Goal: Task Accomplishment & Management: Complete application form

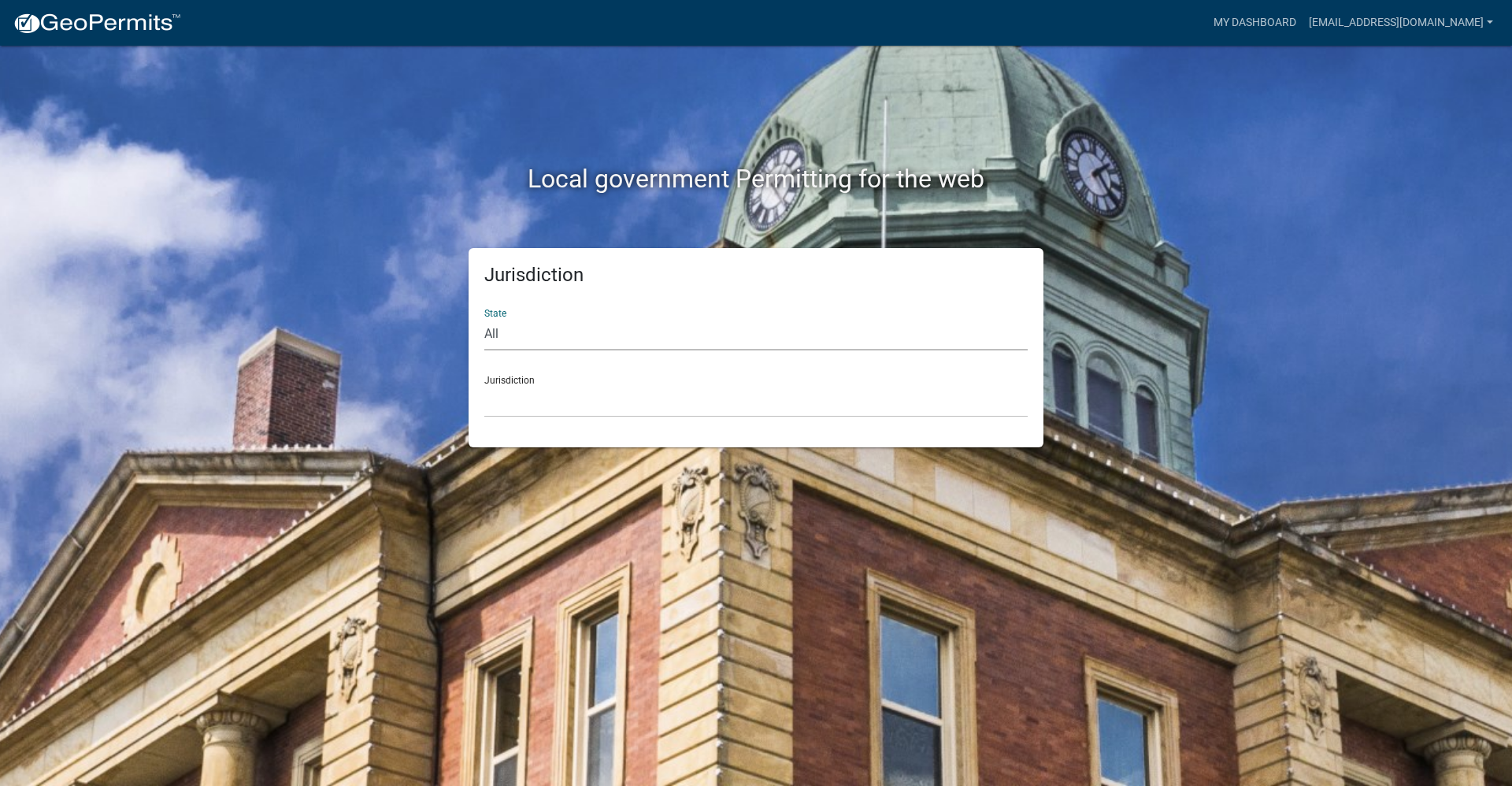
click at [576, 338] on select "All [US_STATE] [US_STATE] [US_STATE] [US_STATE] [US_STATE] [US_STATE] [US_STATE…" at bounding box center [755, 334] width 543 height 32
select select "[US_STATE]"
click at [484, 318] on select "All [US_STATE] [US_STATE] [US_STATE] [US_STATE] [US_STATE] [US_STATE] [US_STATE…" at bounding box center [755, 334] width 543 height 32
click at [569, 405] on select "[GEOGRAPHIC_DATA], [US_STATE] [GEOGRAPHIC_DATA], [US_STATE] [GEOGRAPHIC_DATA], …" at bounding box center [755, 401] width 543 height 32
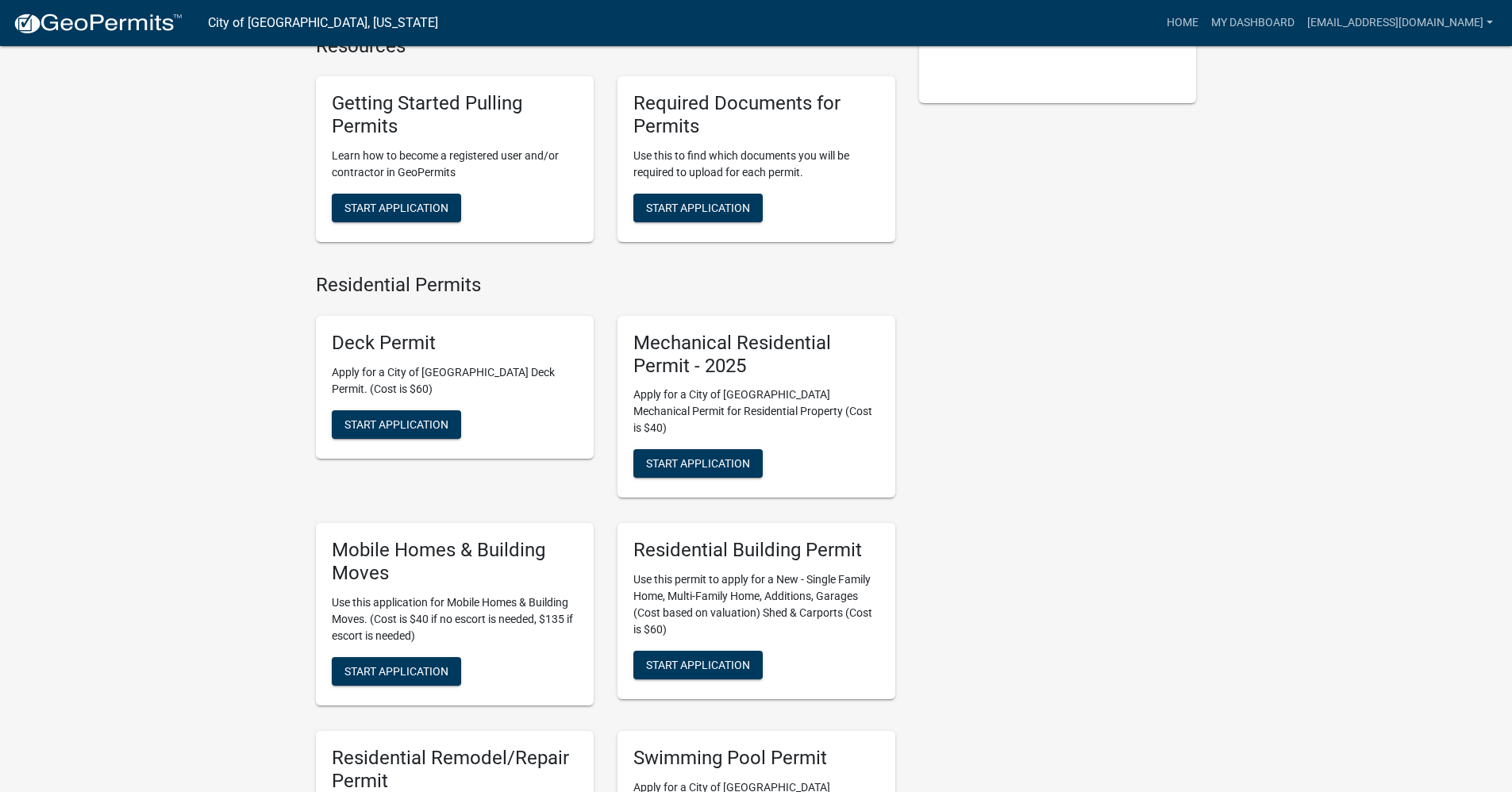
scroll to position [476, 0]
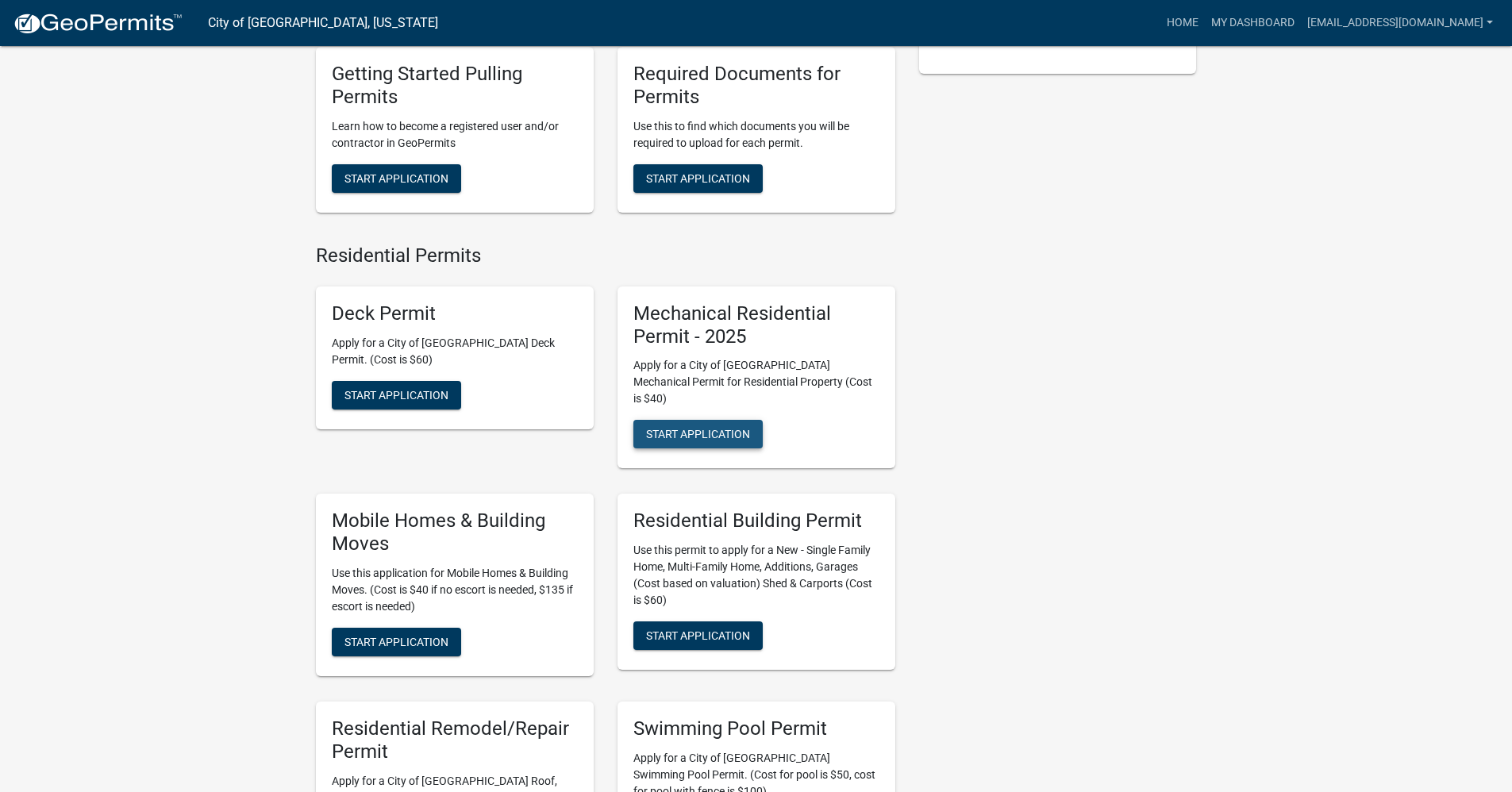
click at [719, 428] on span "Start Application" at bounding box center [698, 434] width 104 height 13
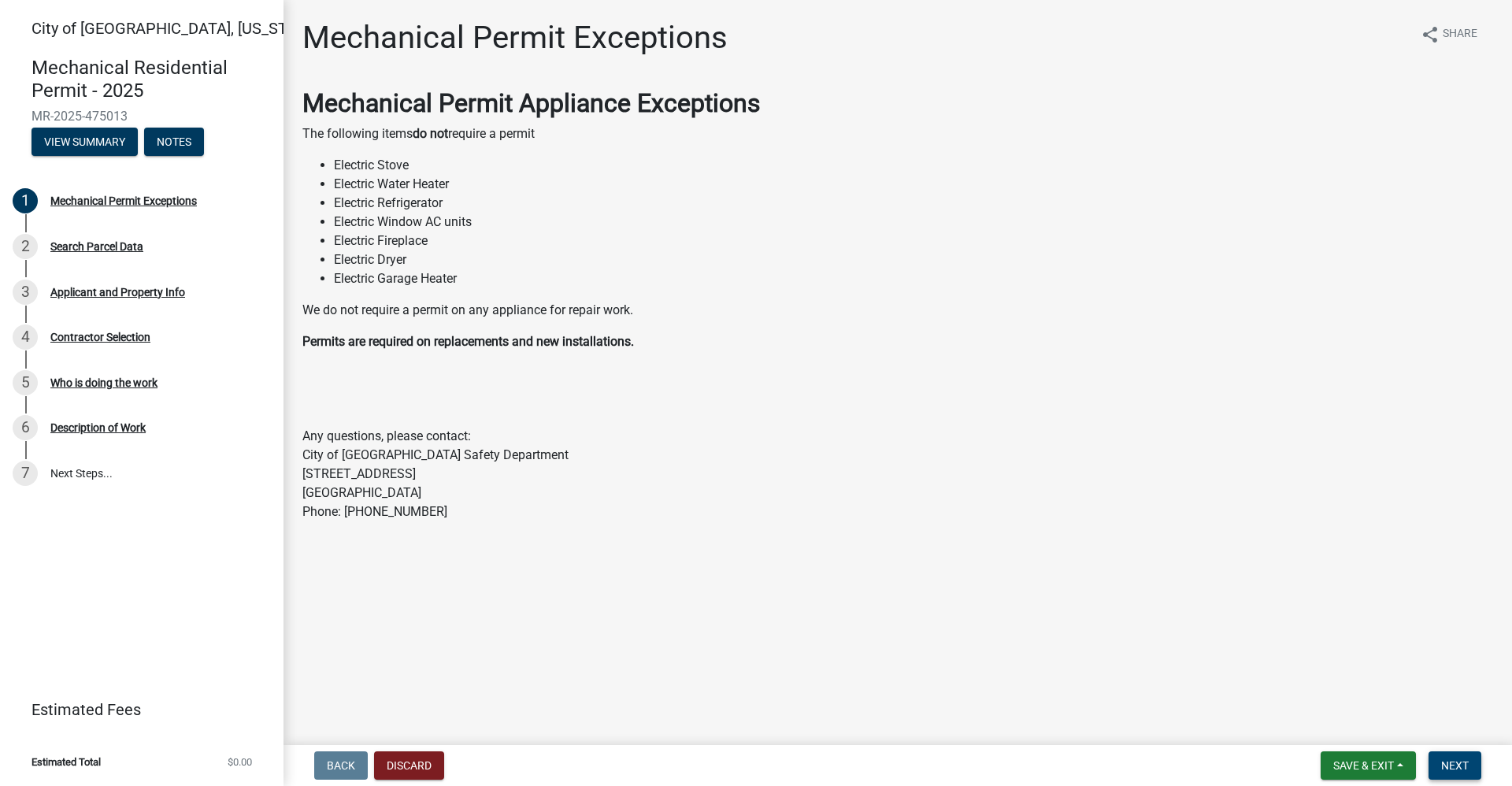
click at [1461, 765] on span "Next" at bounding box center [1455, 766] width 28 height 13
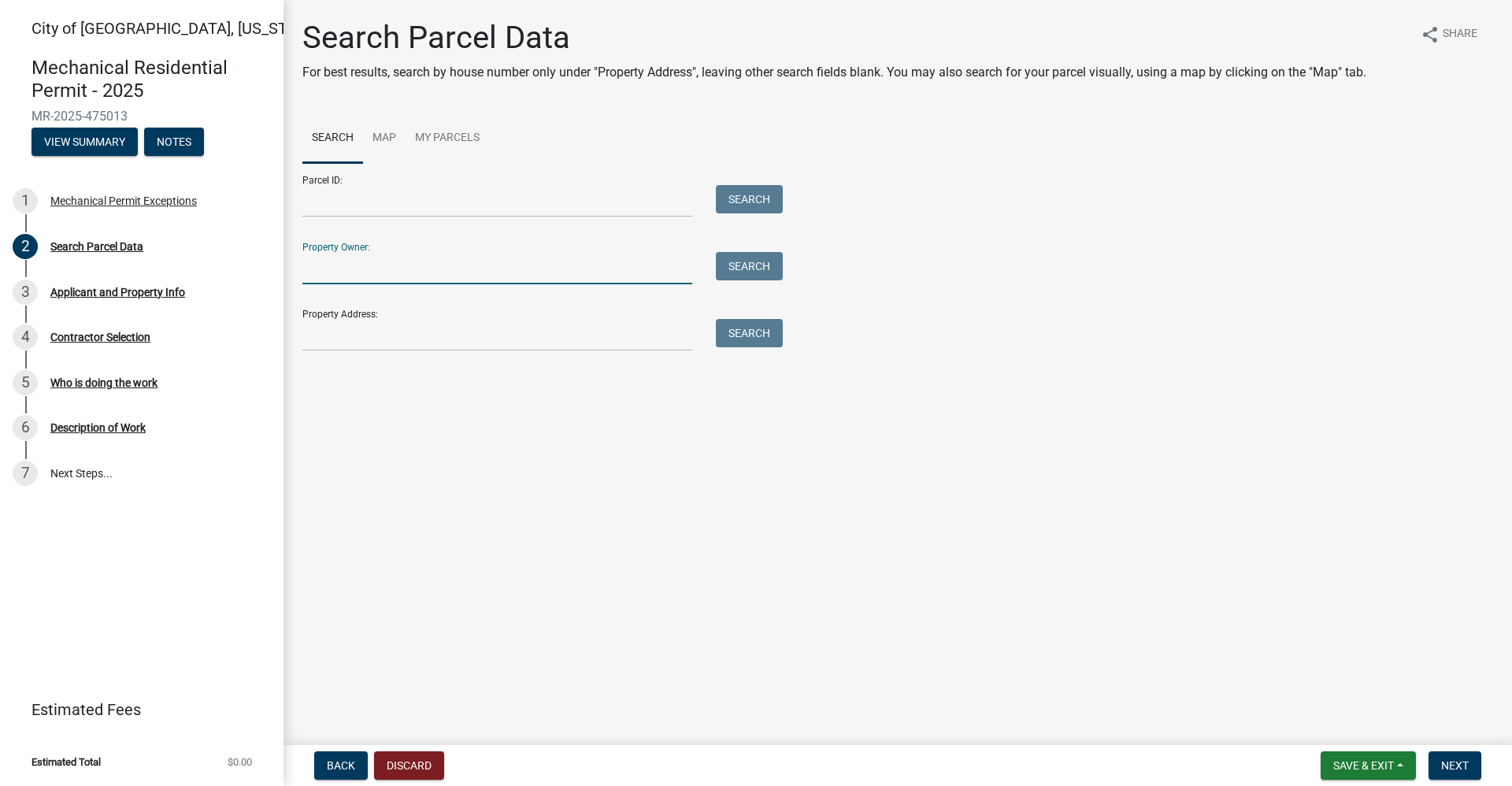
drag, startPoint x: 367, startPoint y: 271, endPoint x: 375, endPoint y: 277, distance: 10.0
click at [366, 271] on input "Property Owner:" at bounding box center [497, 268] width 390 height 32
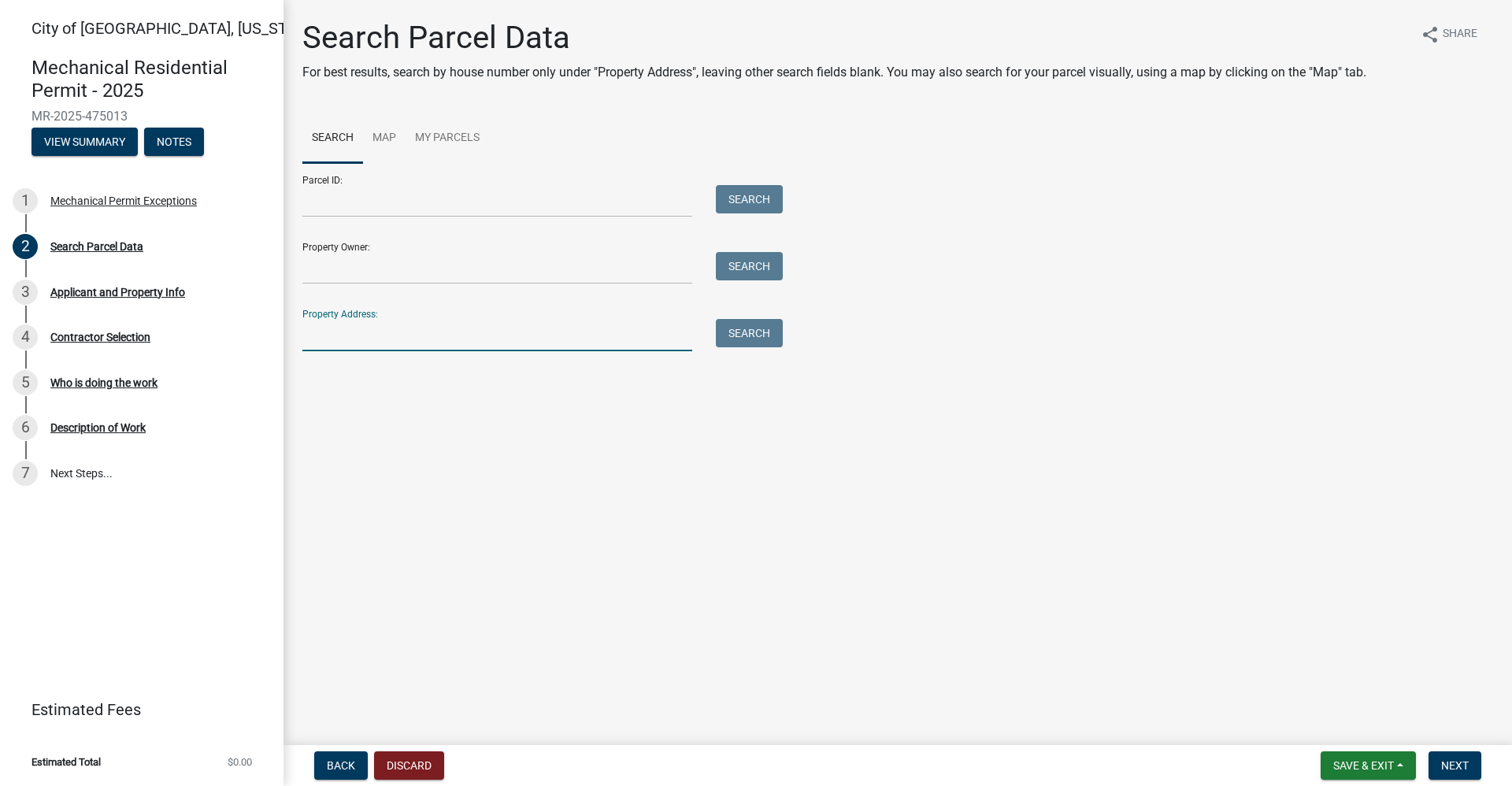
click at [320, 335] on input "Property Address:" at bounding box center [497, 335] width 390 height 32
type input "[STREET_ADDRESS]"
click at [764, 330] on button "Search" at bounding box center [750, 334] width 67 height 29
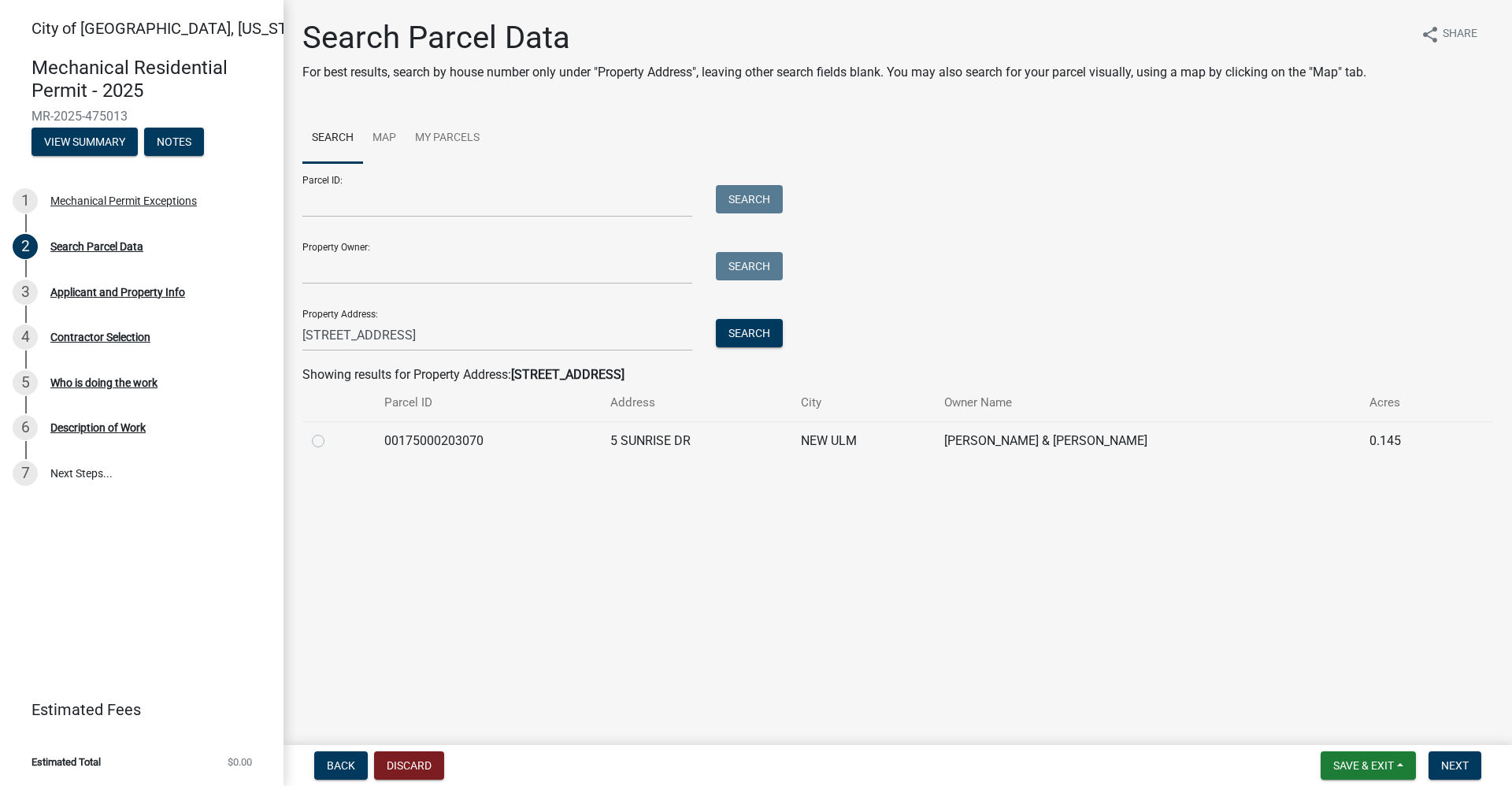
click at [331, 432] on label at bounding box center [331, 432] width 0 height 0
click at [331, 442] on input "radio" at bounding box center [336, 436] width 10 height 10
radio input "true"
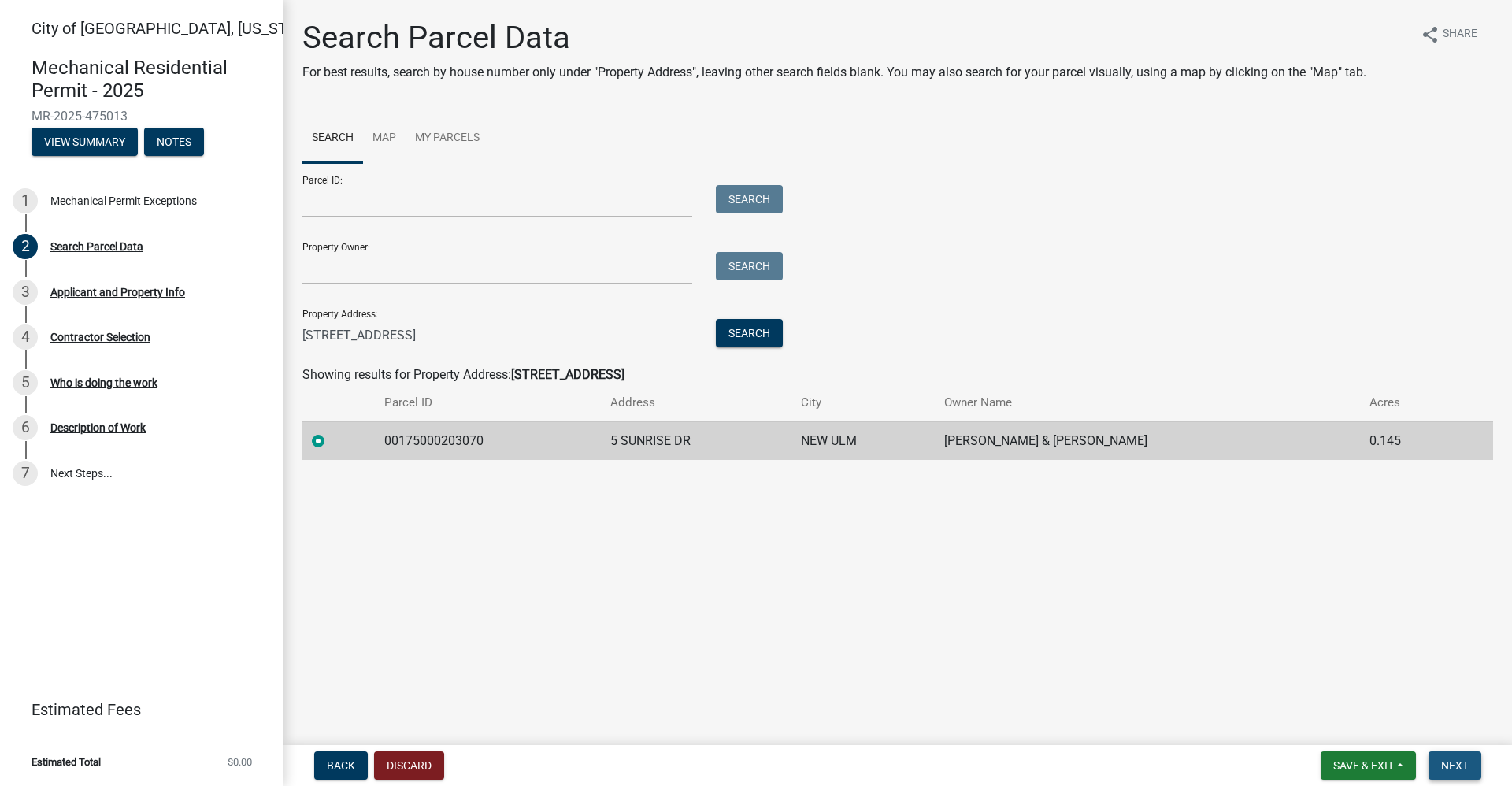
click at [1443, 765] on span "Next" at bounding box center [1455, 766] width 28 height 13
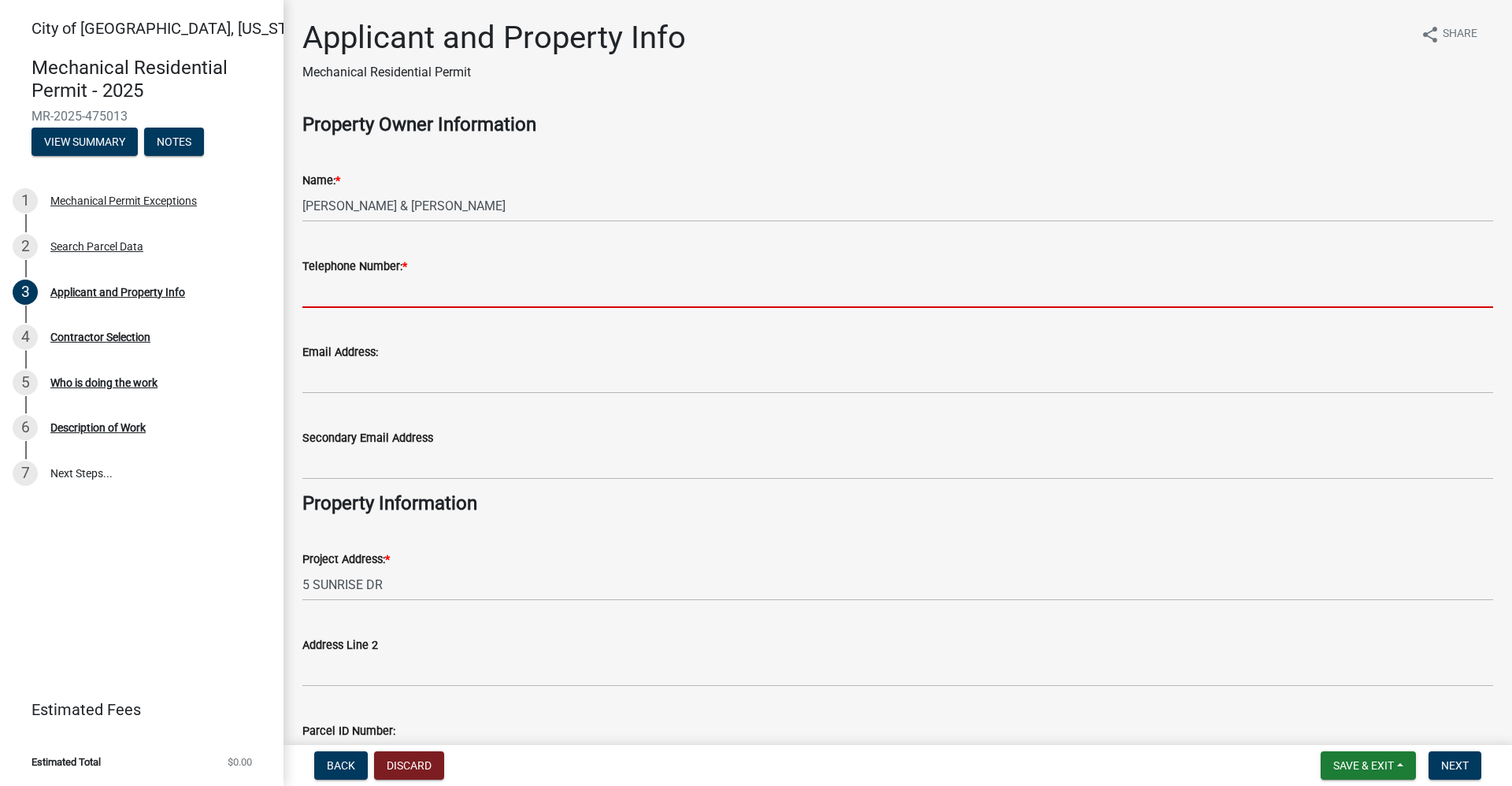
click at [459, 288] on input "Telephone Number: *" at bounding box center [897, 292] width 1191 height 32
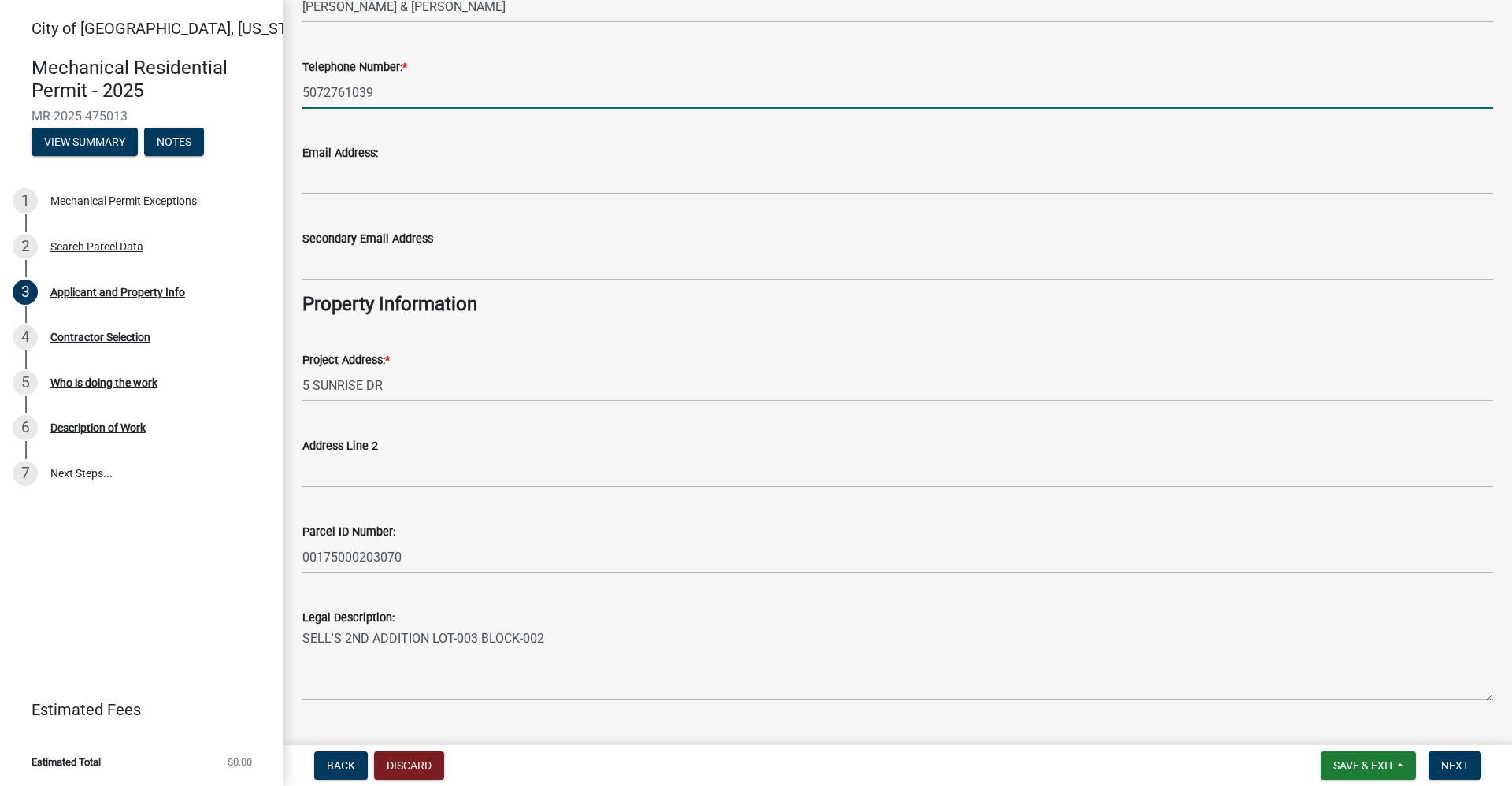
scroll to position [235, 0]
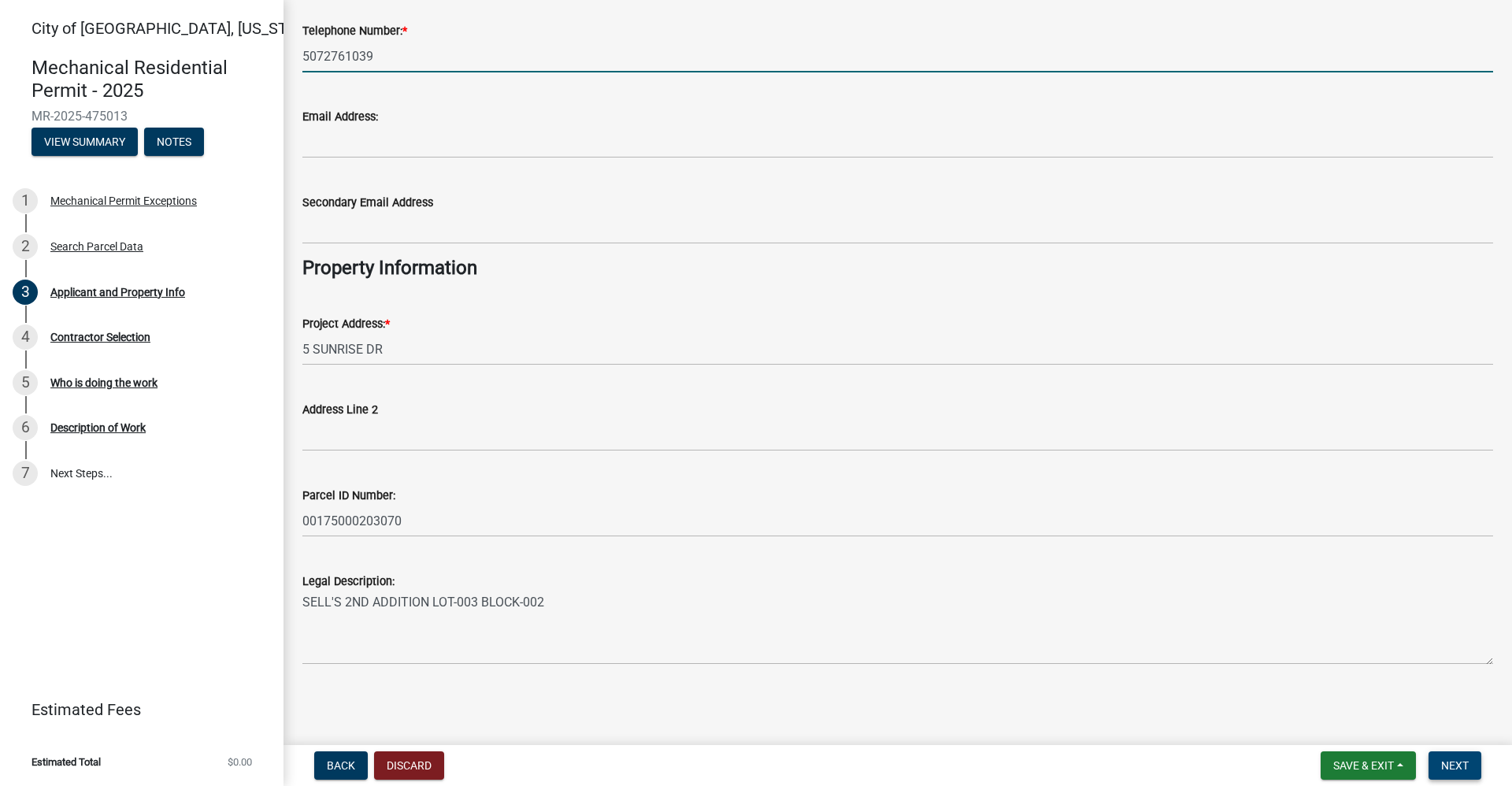
type input "5072761039"
click at [1441, 763] on span "Next" at bounding box center [1455, 766] width 28 height 13
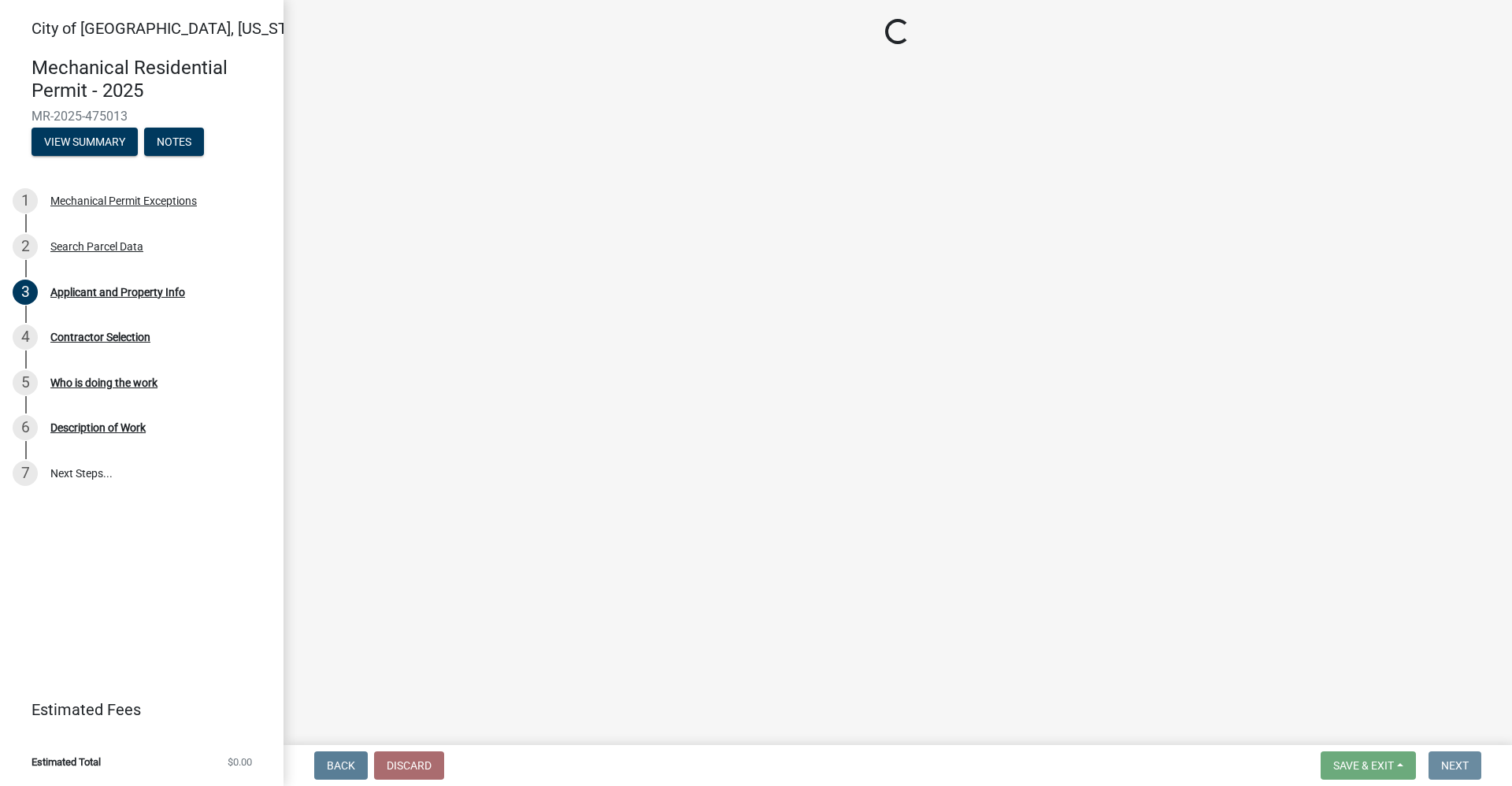
scroll to position [0, 0]
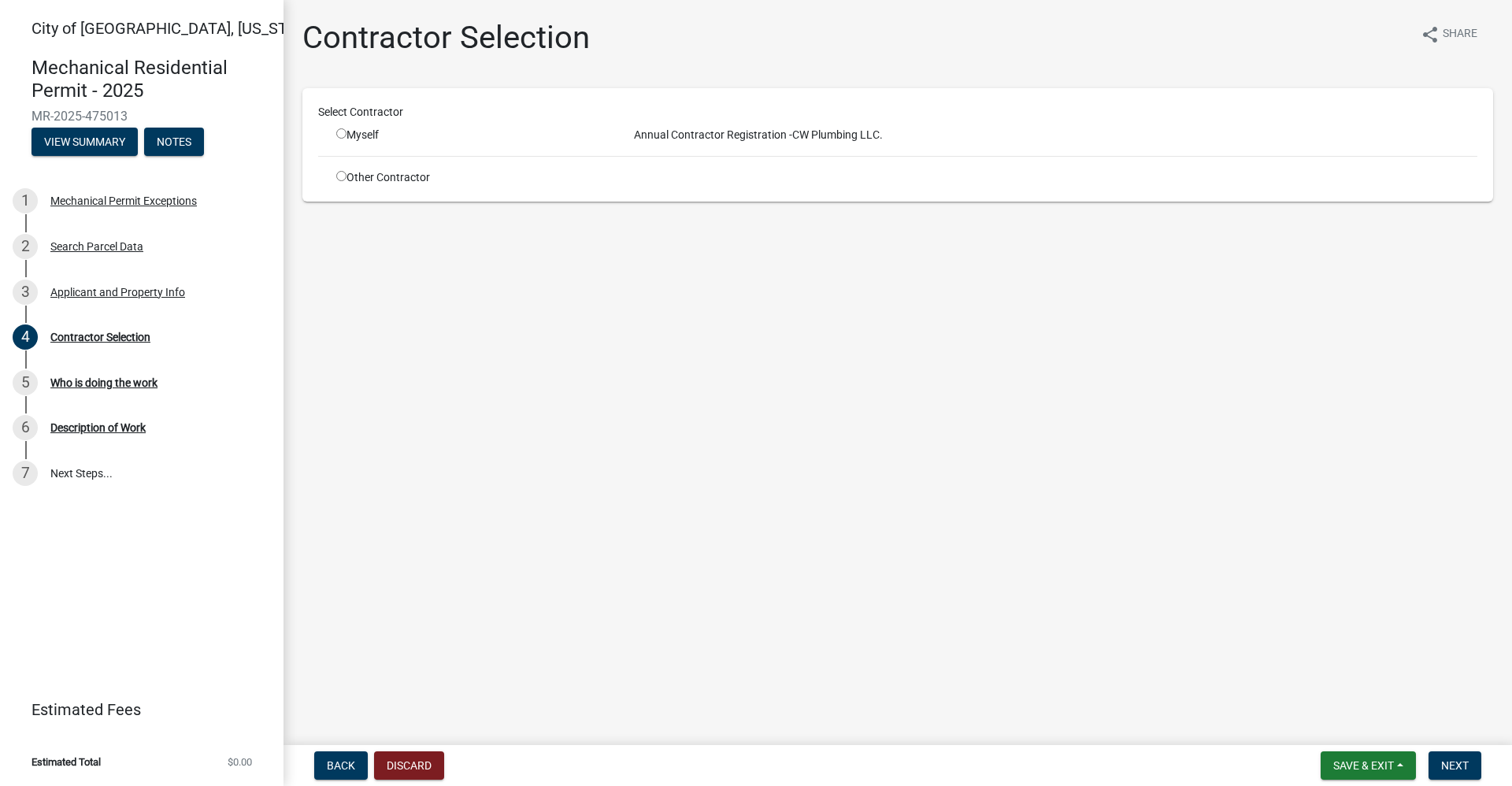
click at [344, 134] on input "radio" at bounding box center [341, 133] width 10 height 10
radio input "true"
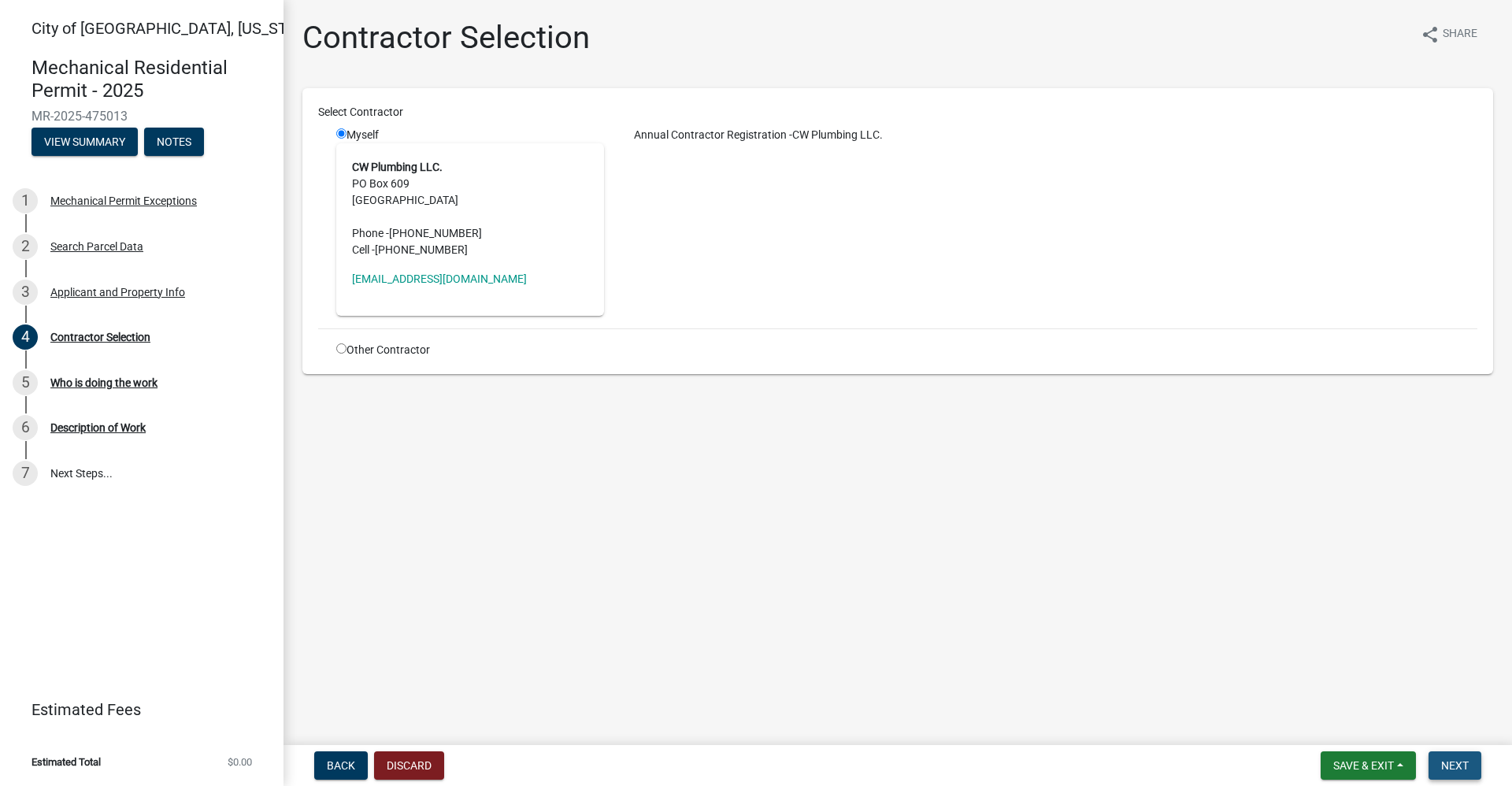
click at [1449, 765] on span "Next" at bounding box center [1455, 766] width 28 height 13
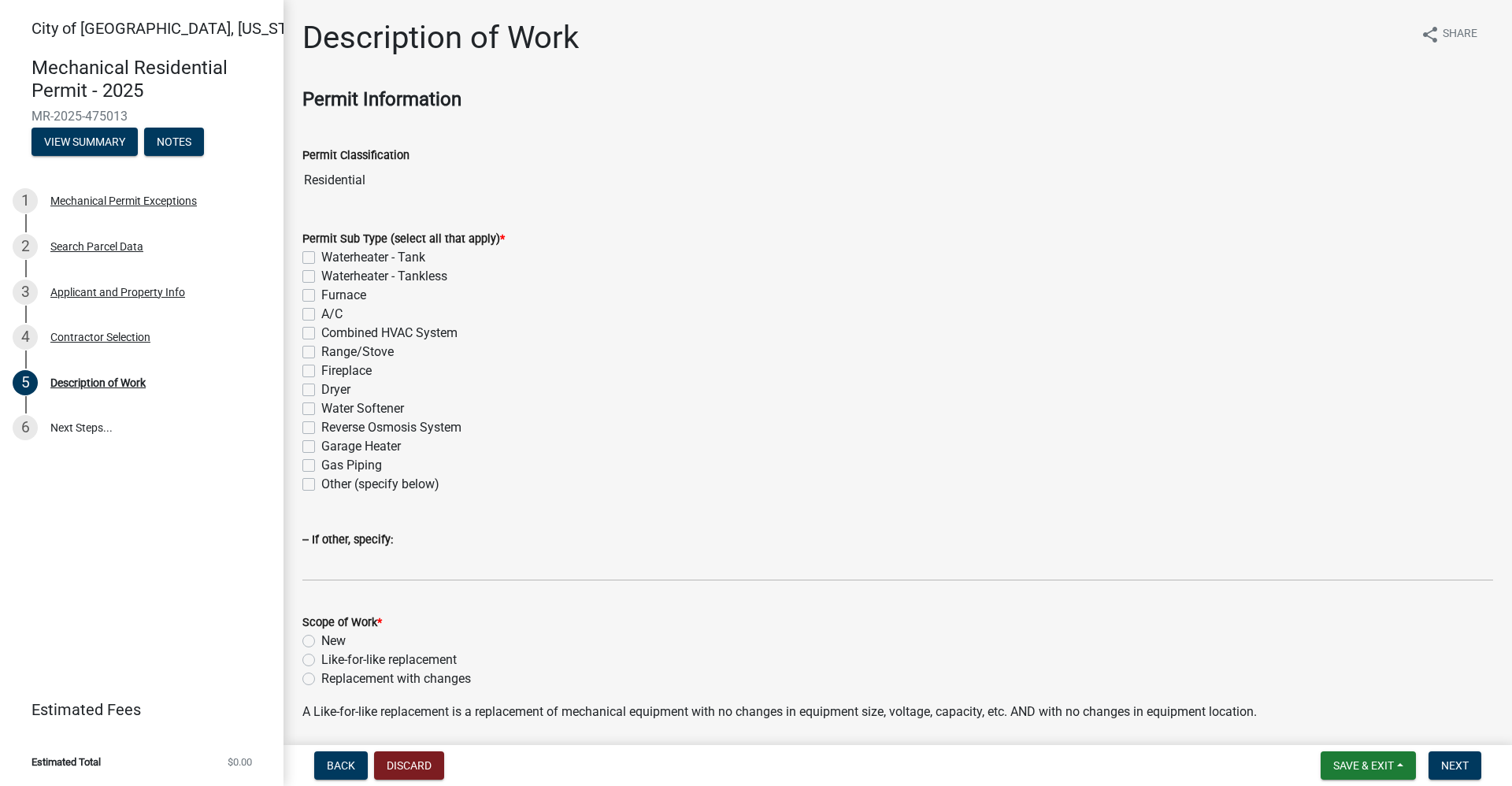
click at [321, 255] on label "Waterheater - Tank" at bounding box center [373, 258] width 104 height 19
click at [321, 255] on input "Waterheater - Tank" at bounding box center [326, 253] width 10 height 10
checkbox input "true"
checkbox input "false"
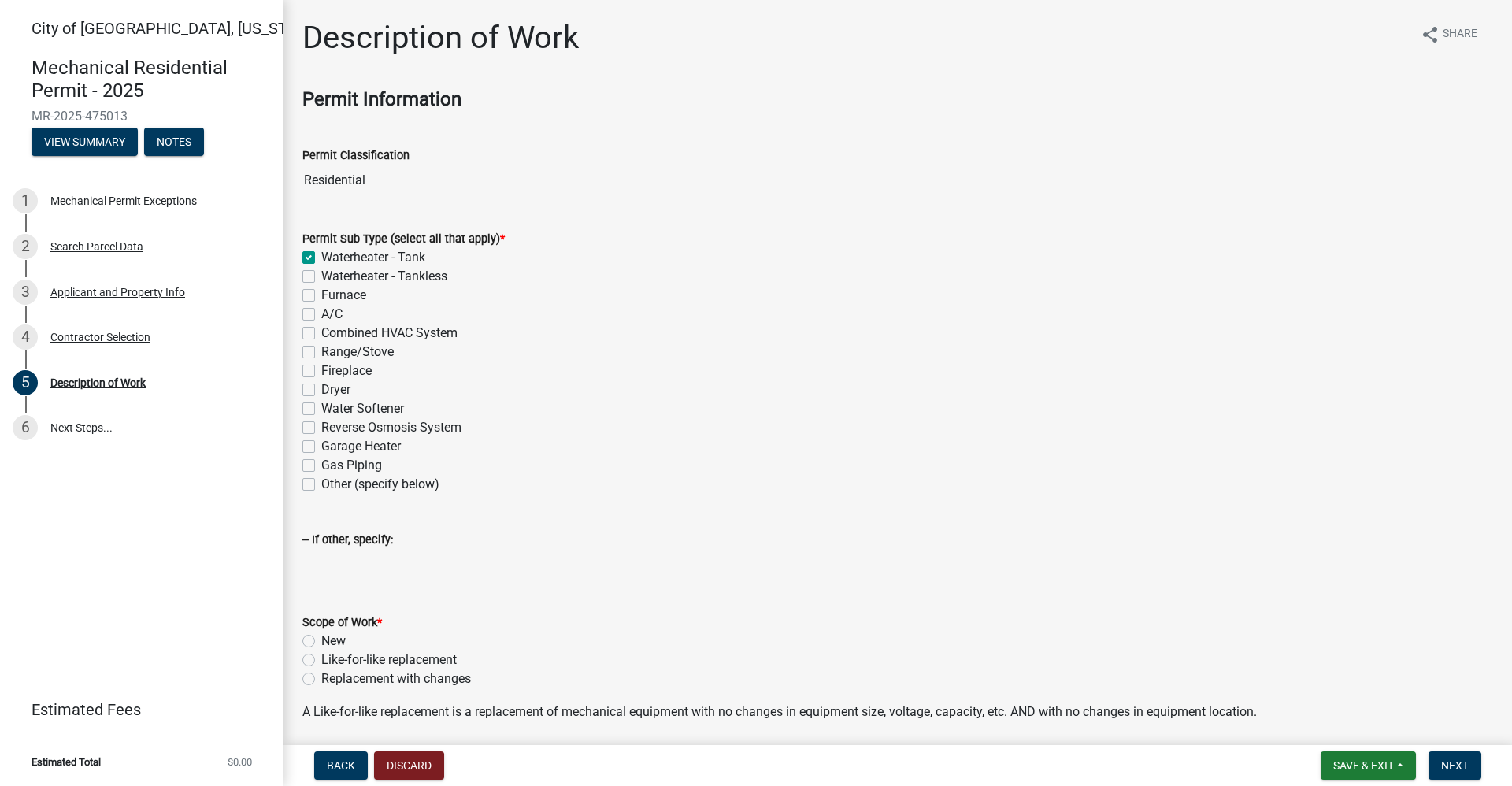
checkbox input "false"
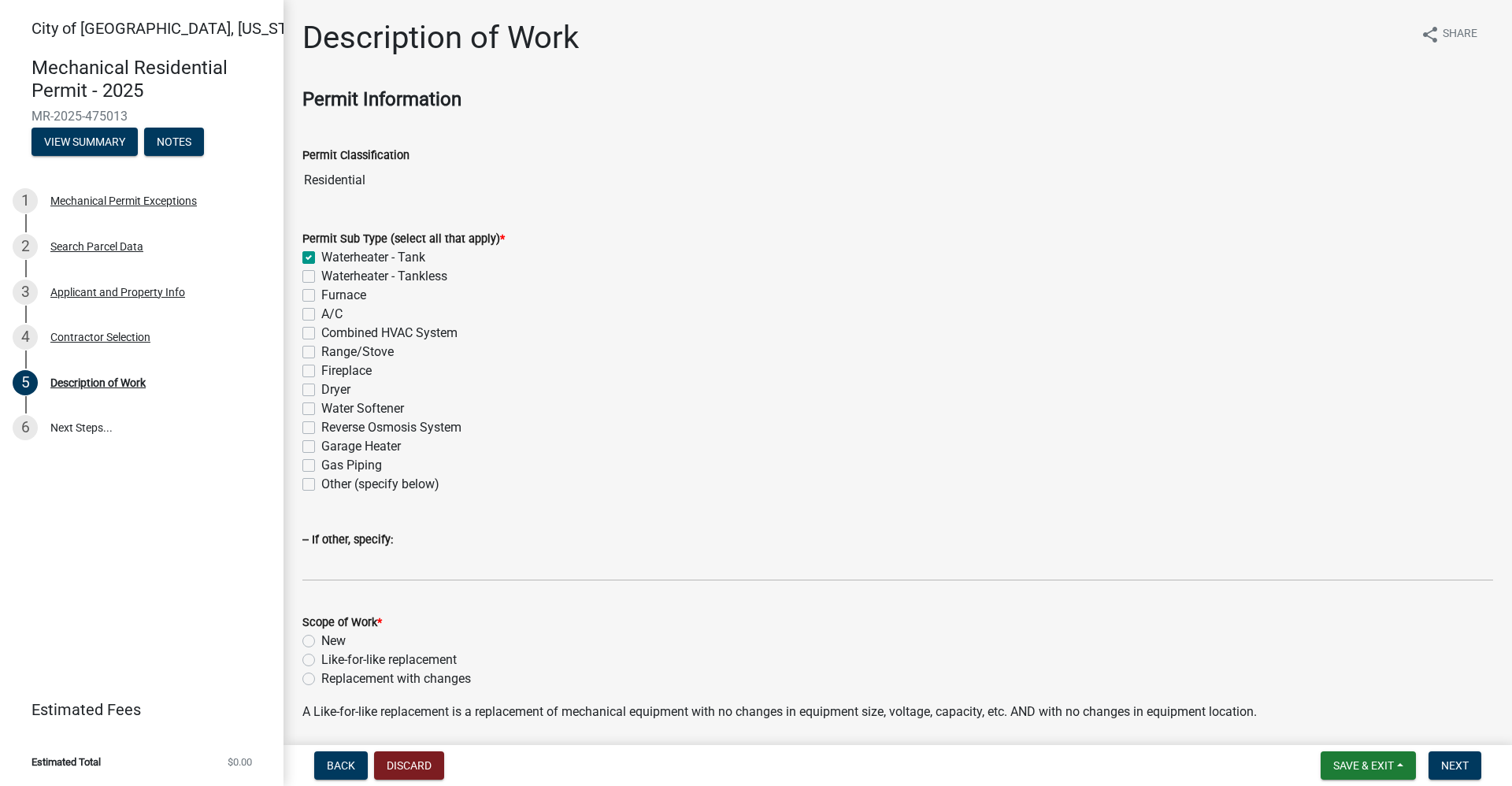
checkbox input "false"
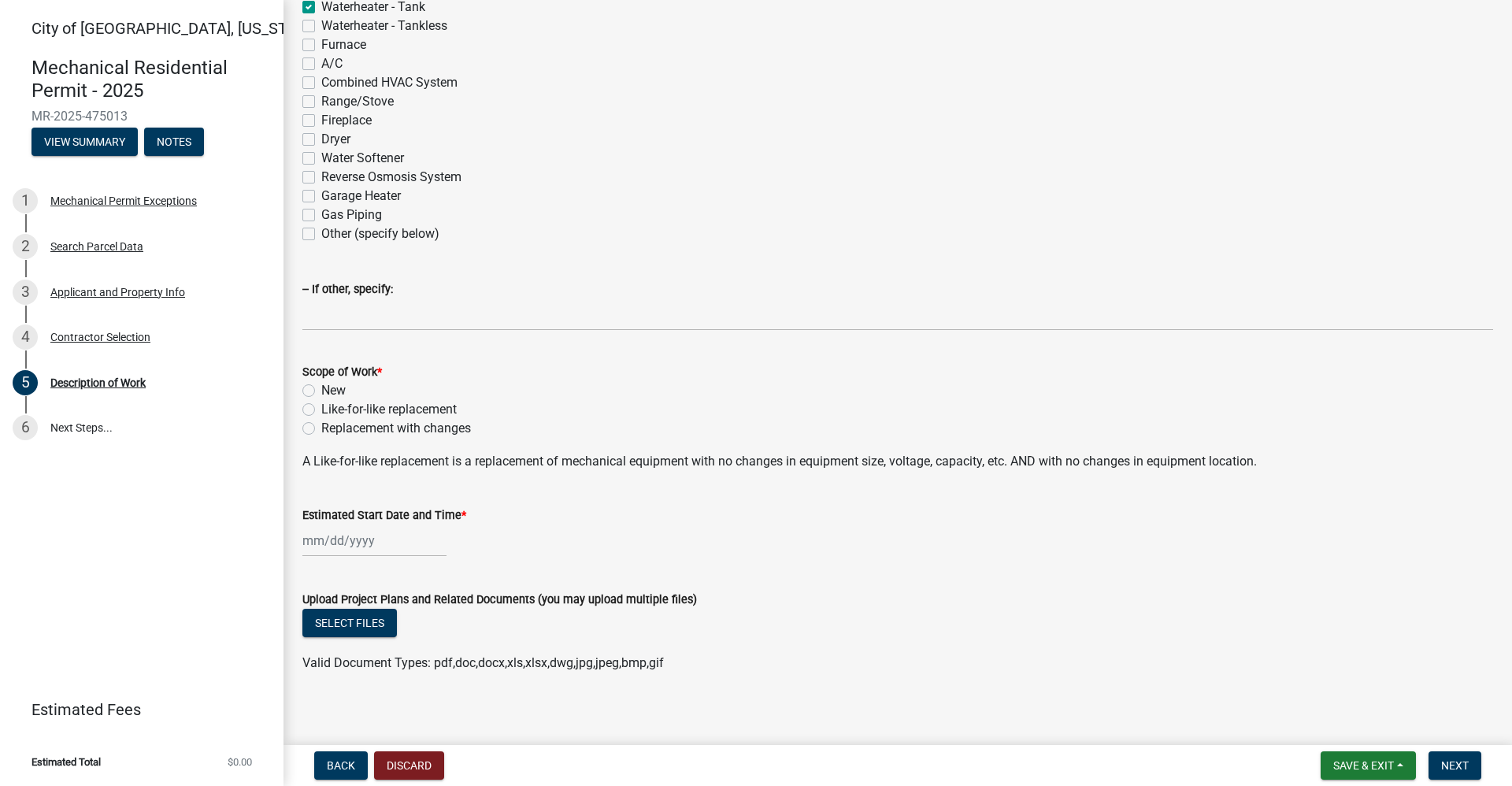
scroll to position [260, 0]
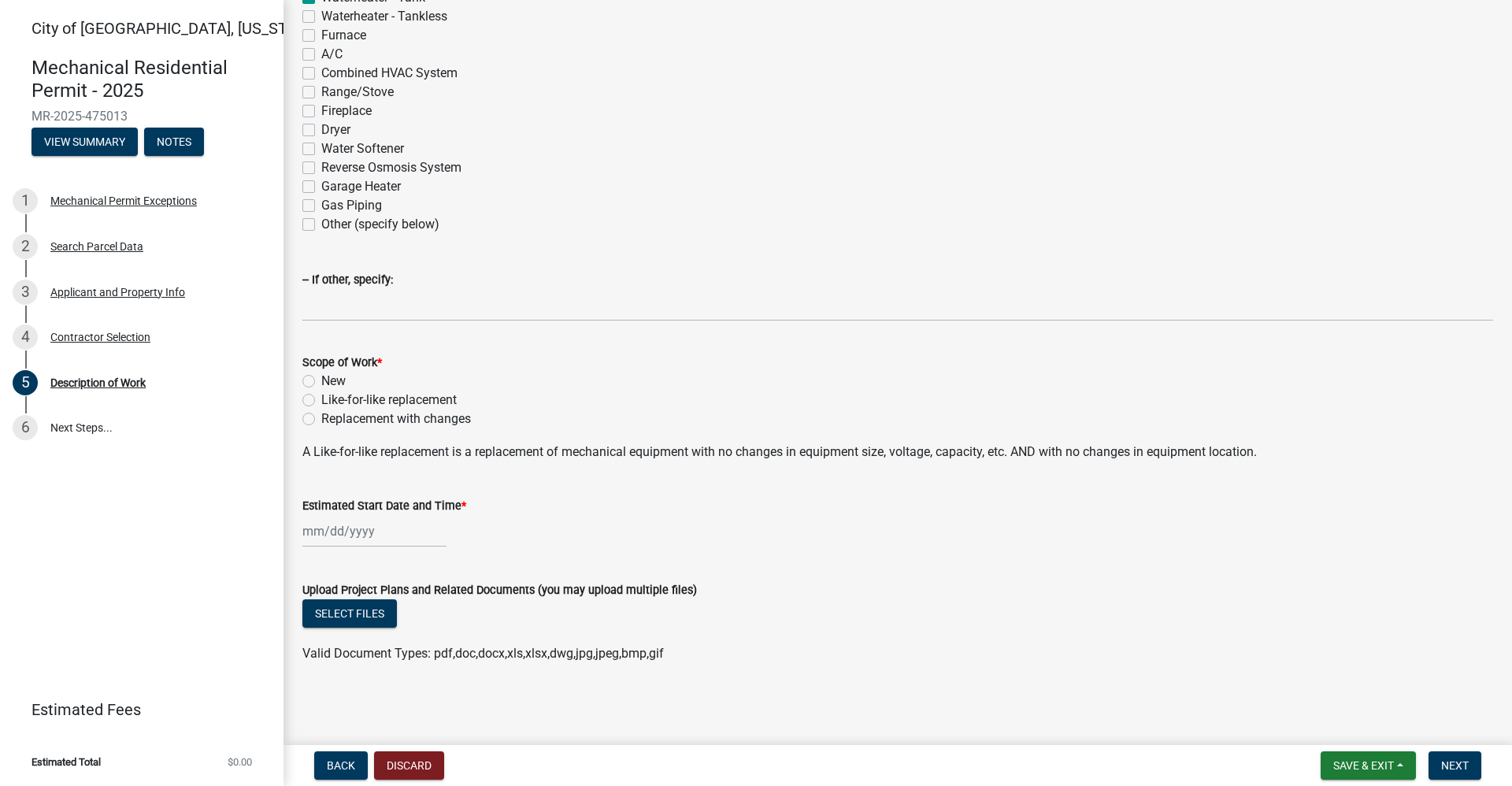
click at [321, 402] on label "Like-for-like replacement" at bounding box center [389, 401] width 136 height 19
click at [321, 401] on input "Like-for-like replacement" at bounding box center [326, 396] width 10 height 10
radio input "true"
click at [359, 539] on div at bounding box center [374, 531] width 144 height 32
select select "9"
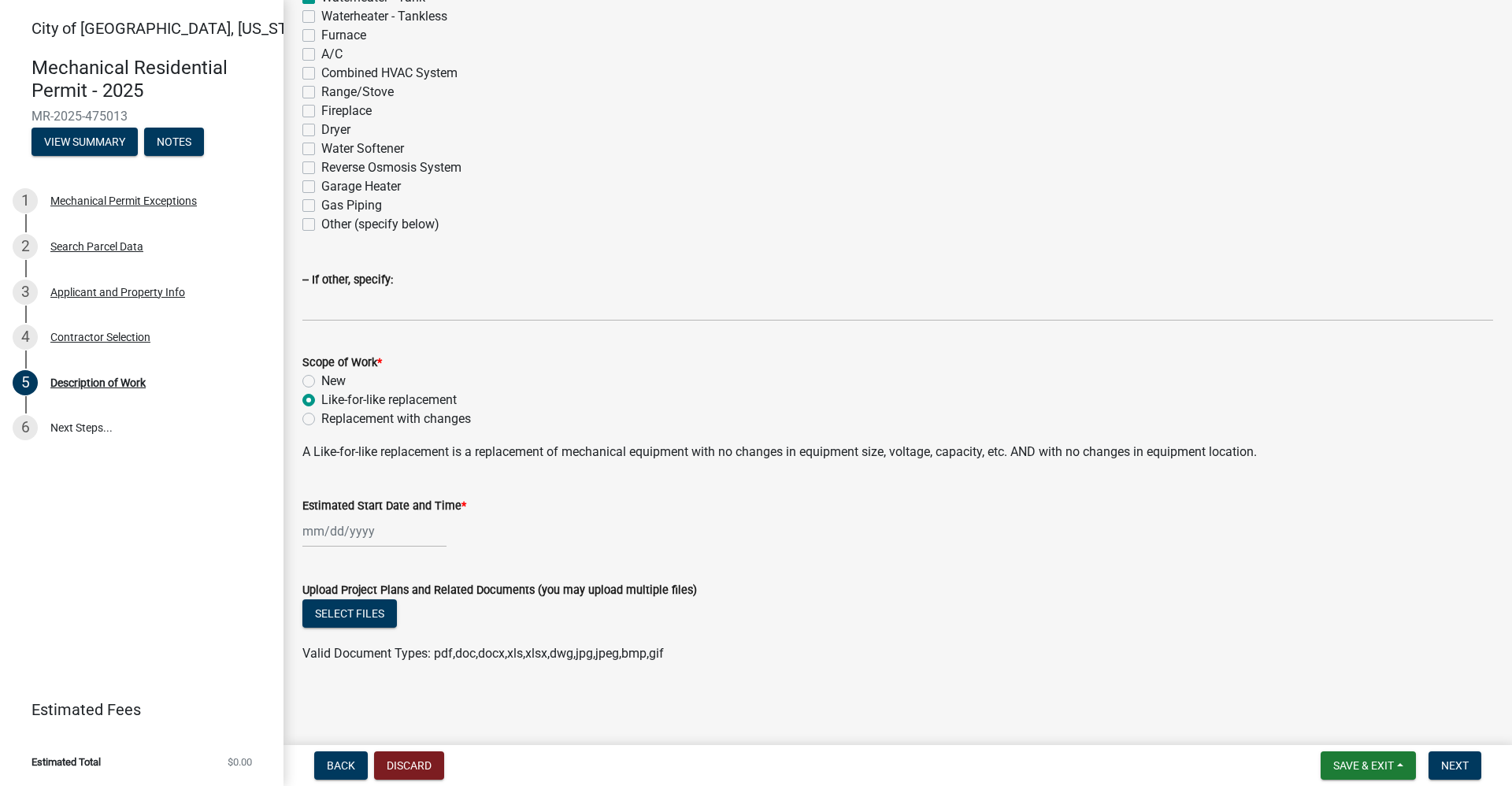
select select "2025"
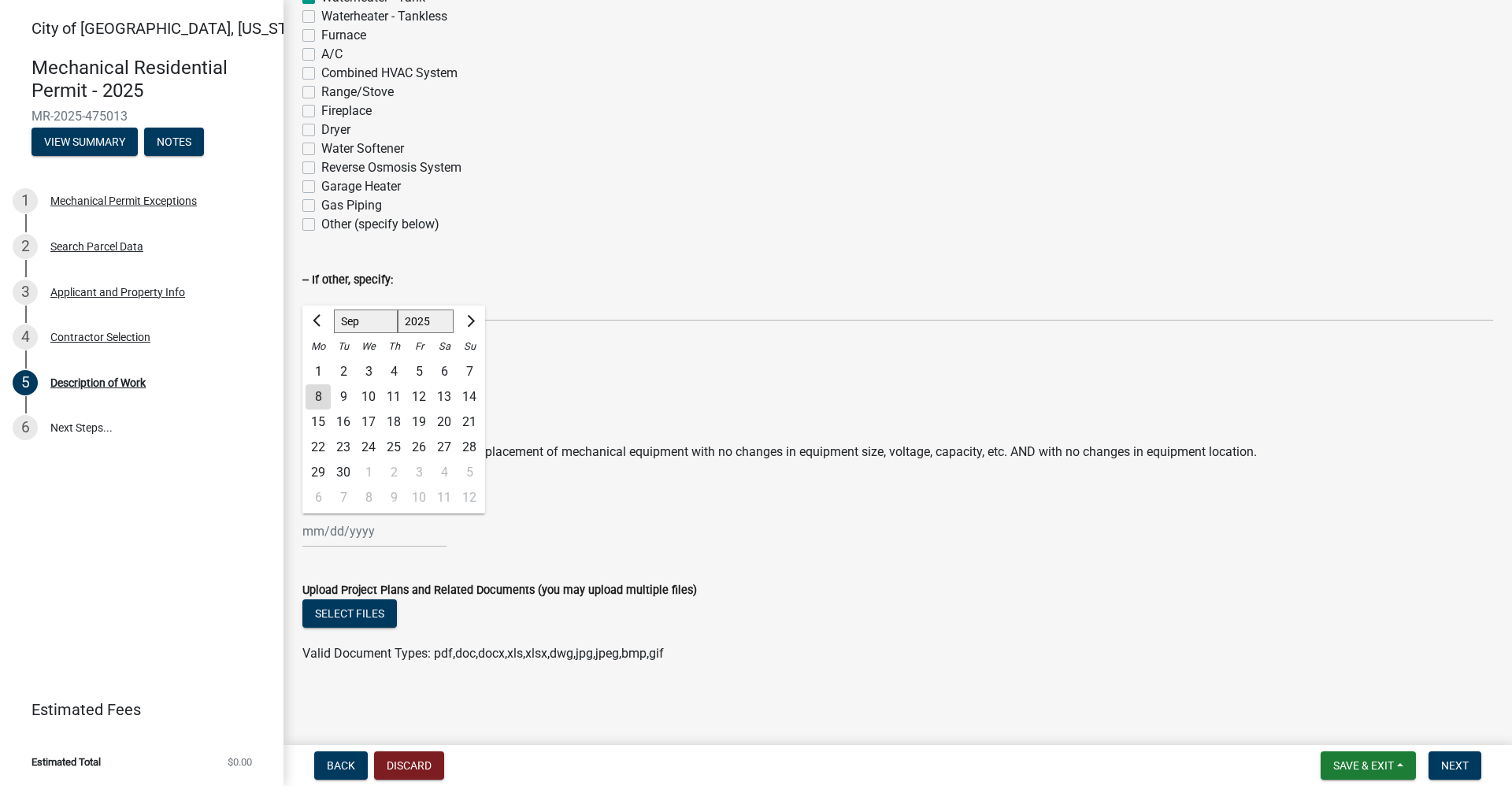
click at [313, 397] on div "8" at bounding box center [318, 397] width 26 height 26
type input "[DATE]"
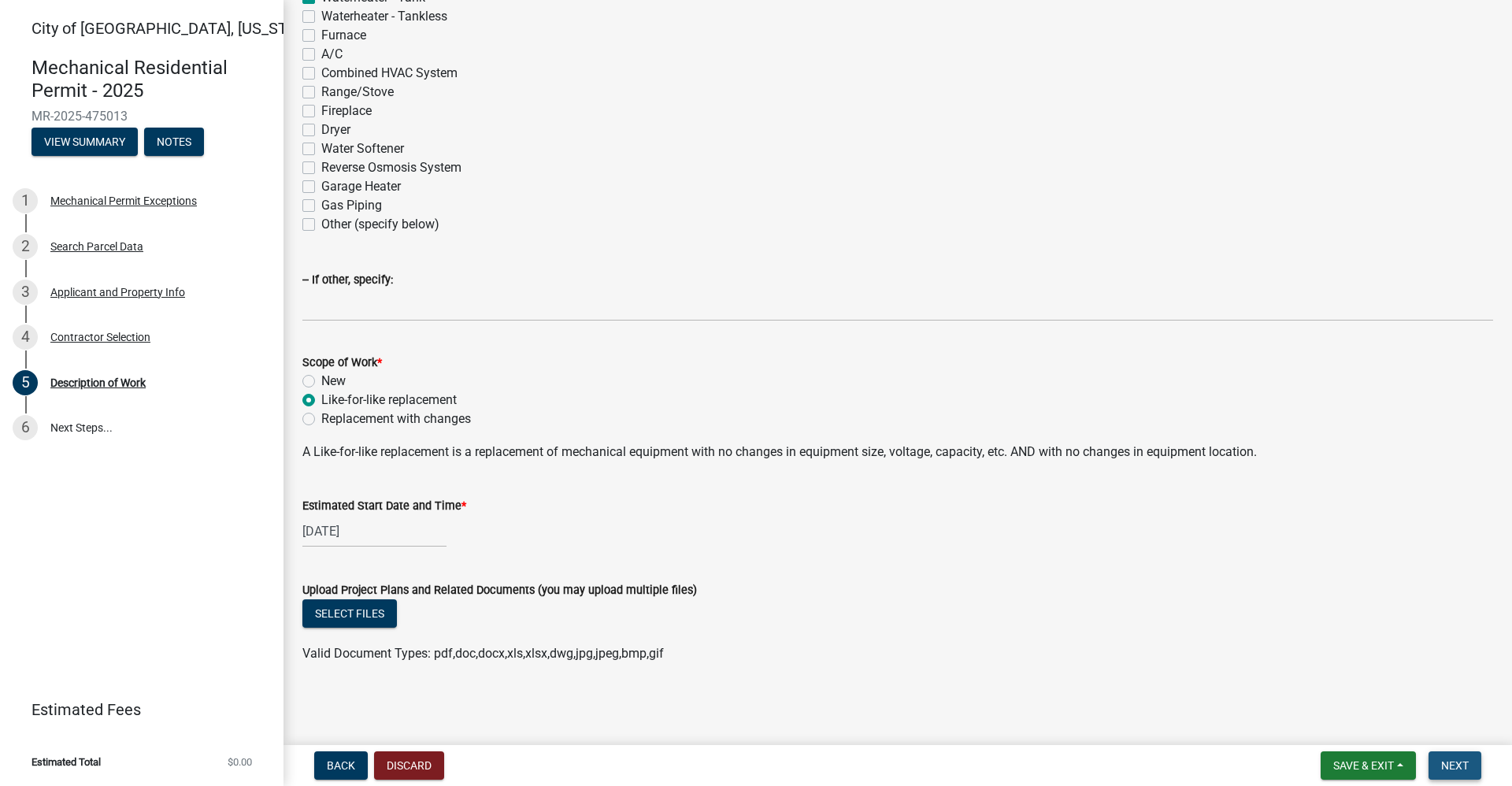
click at [1451, 765] on span "Next" at bounding box center [1455, 766] width 28 height 13
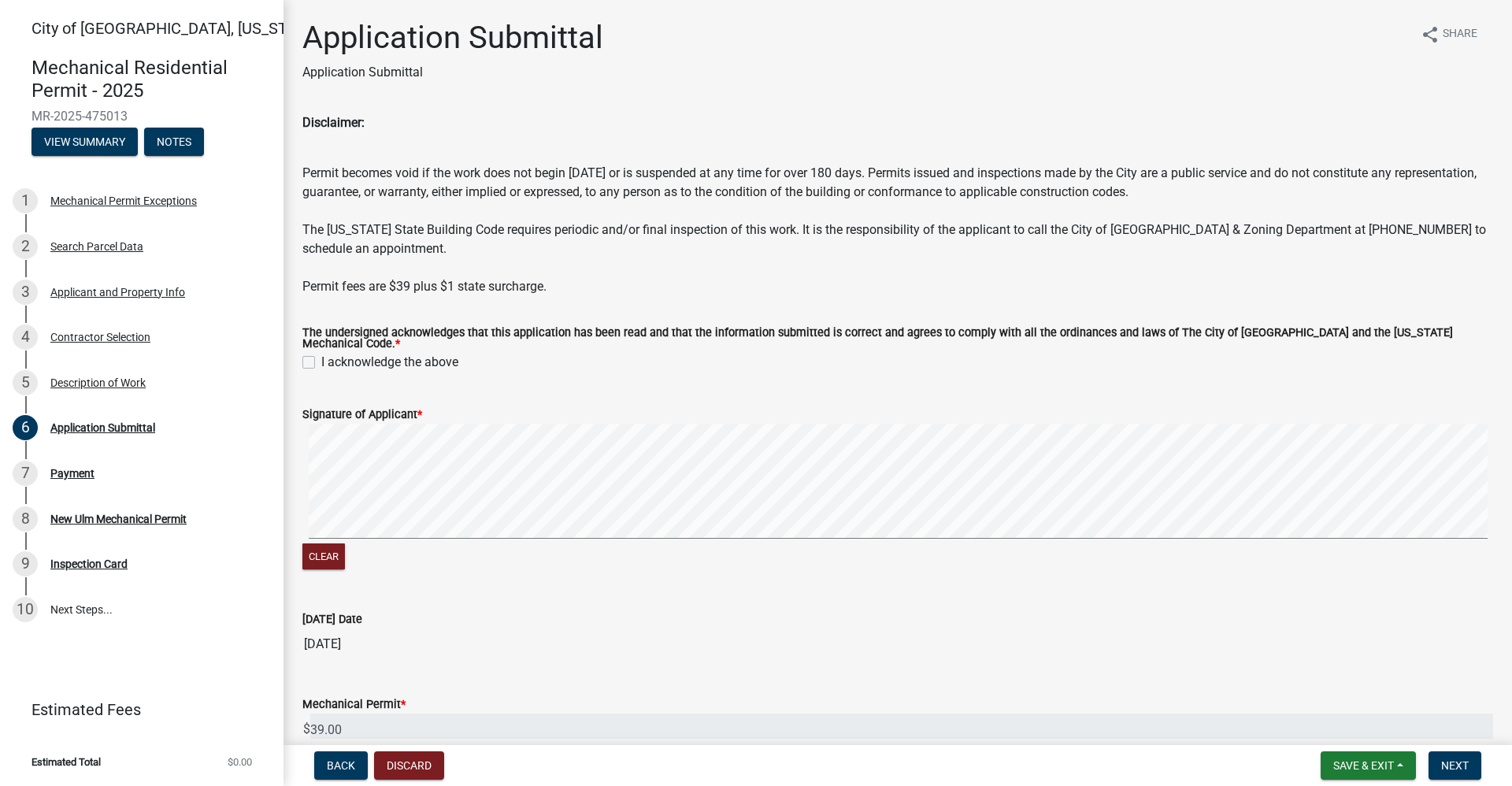
click at [321, 356] on label "I acknowledge the above" at bounding box center [390, 362] width 137 height 19
click at [321, 356] on input "I acknowledge the above" at bounding box center [326, 357] width 10 height 10
checkbox input "true"
click at [1457, 765] on span "Next" at bounding box center [1455, 766] width 28 height 13
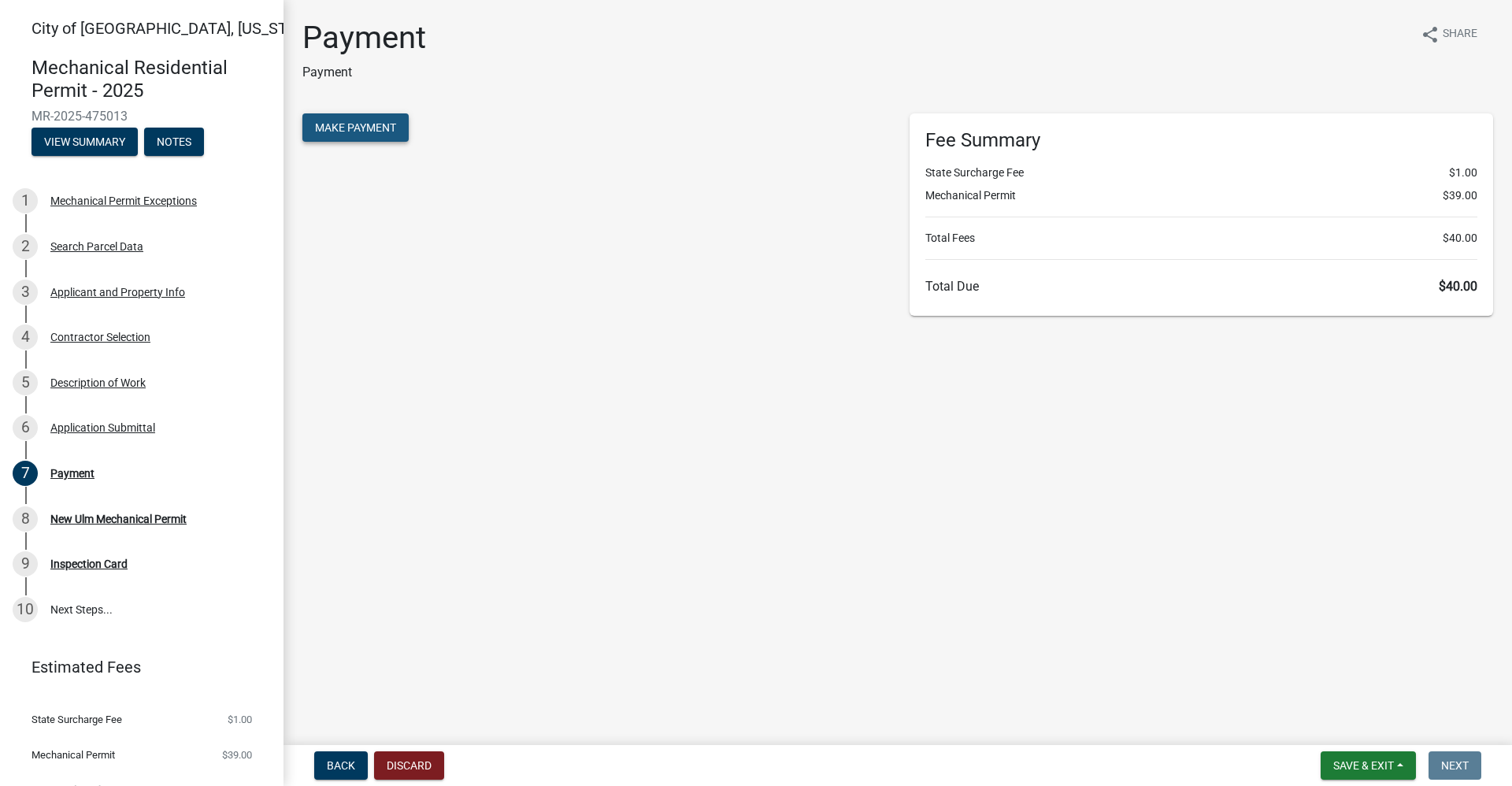
click at [352, 127] on span "Make Payment" at bounding box center [356, 128] width 81 height 13
